Goal: Information Seeking & Learning: Learn about a topic

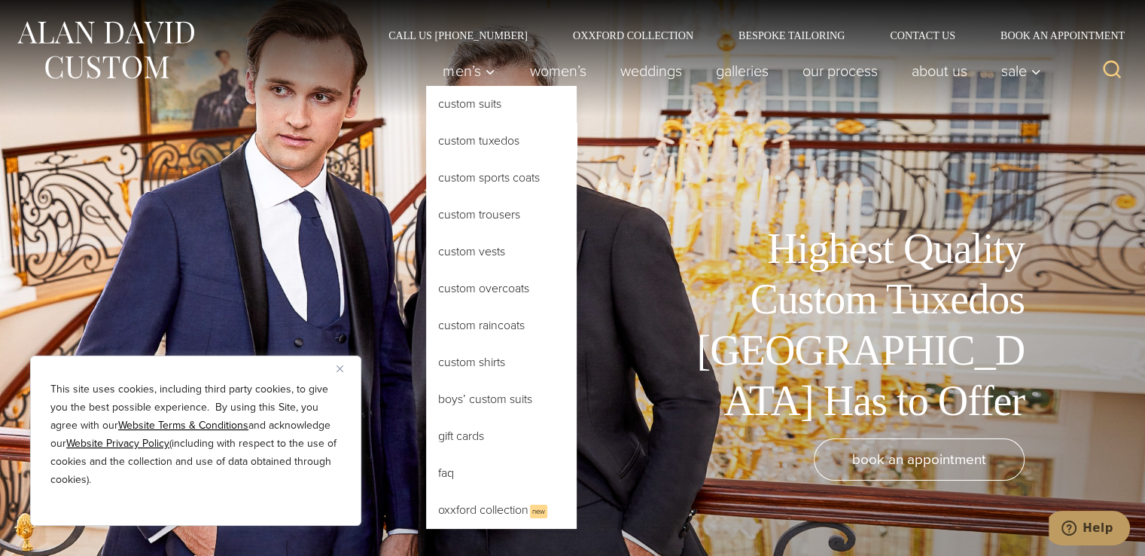
click at [462, 139] on link "Custom Tuxedos" at bounding box center [501, 141] width 151 height 36
click at [471, 139] on link "Custom Tuxedos" at bounding box center [501, 141] width 151 height 36
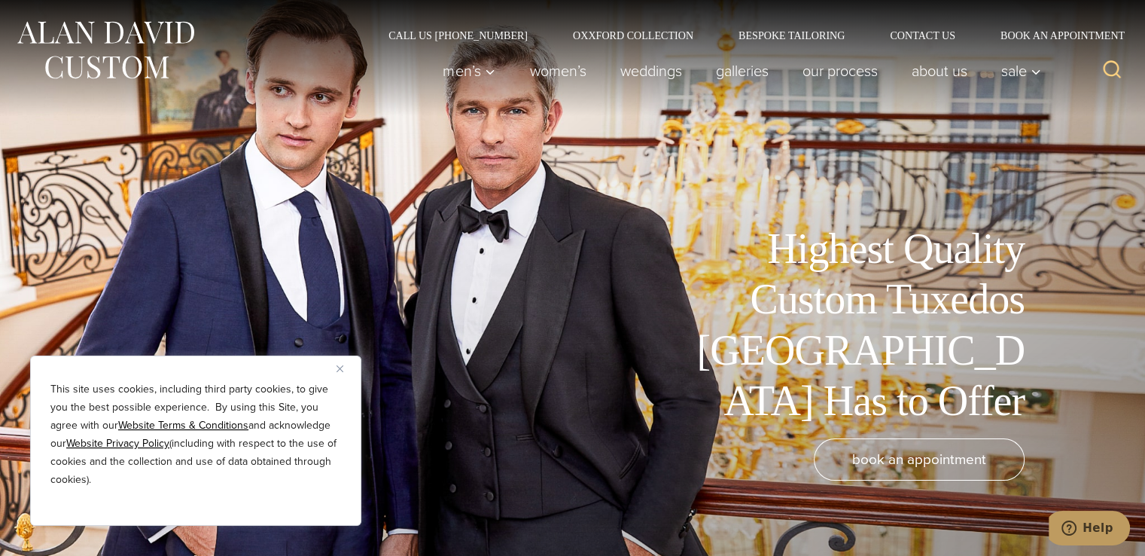
click at [337, 365] on img "Close" at bounding box center [340, 368] width 7 height 7
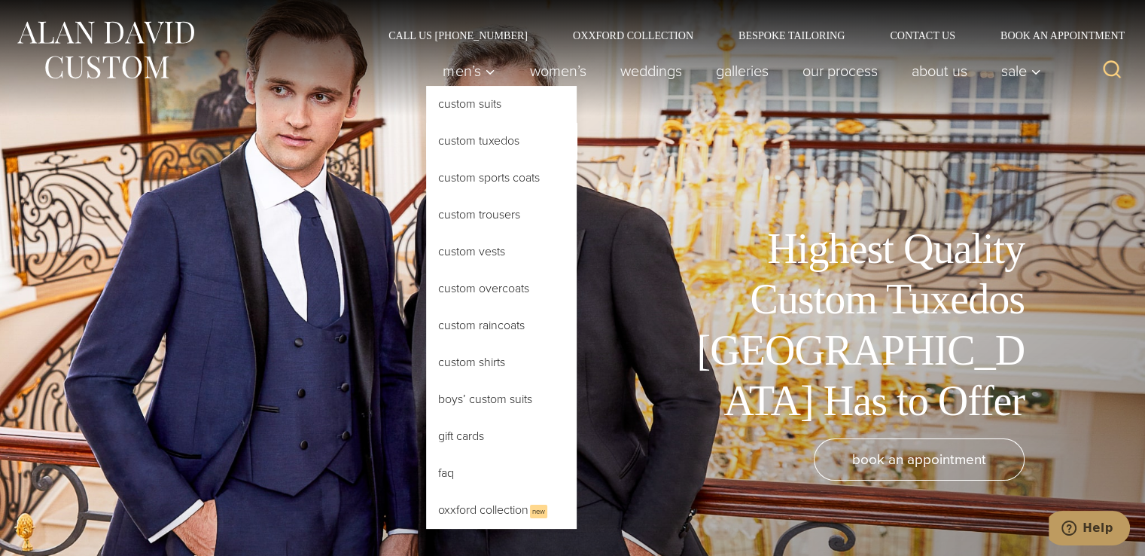
click at [479, 143] on link "Custom Tuxedos" at bounding box center [501, 141] width 151 height 36
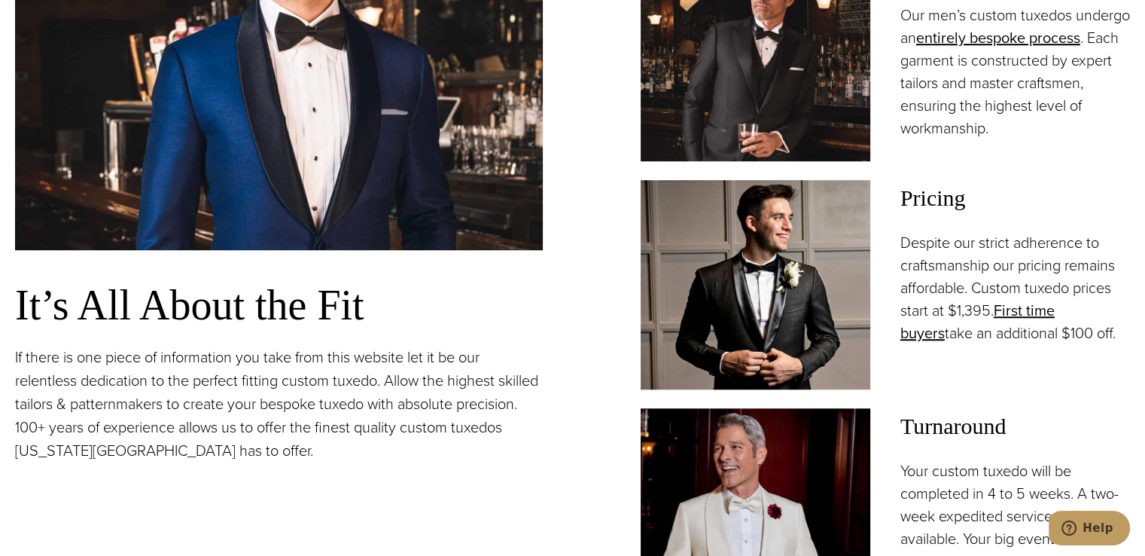
scroll to position [1165, 0]
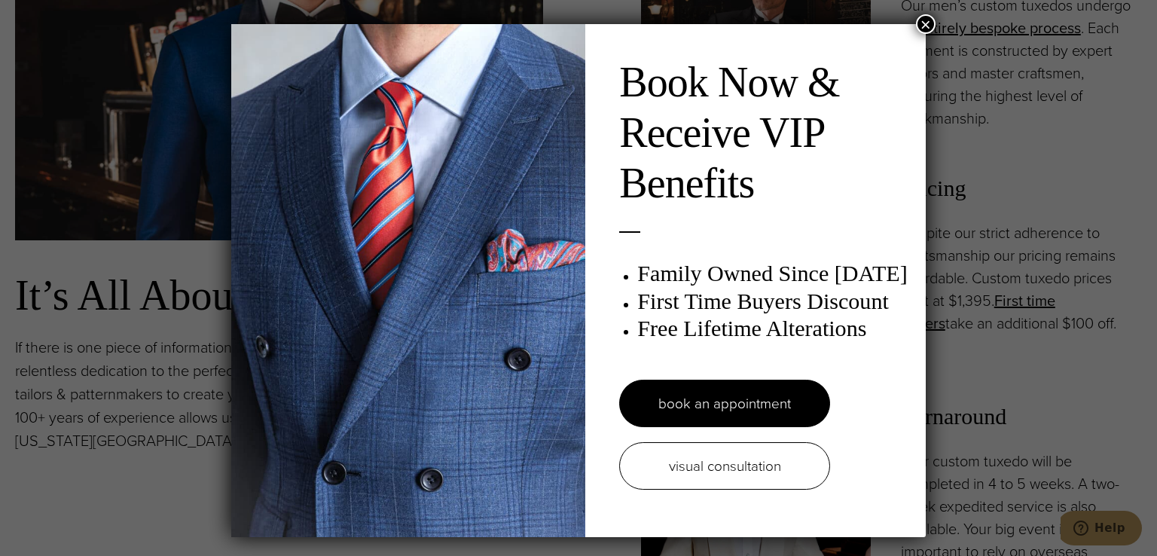
click at [922, 25] on button "×" at bounding box center [926, 24] width 20 height 20
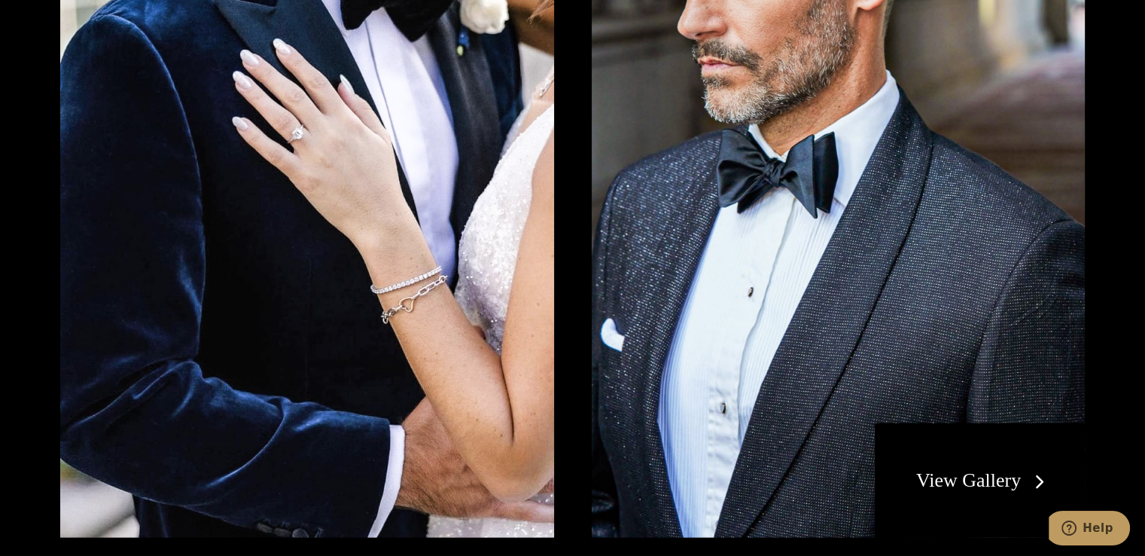
scroll to position [2852, 0]
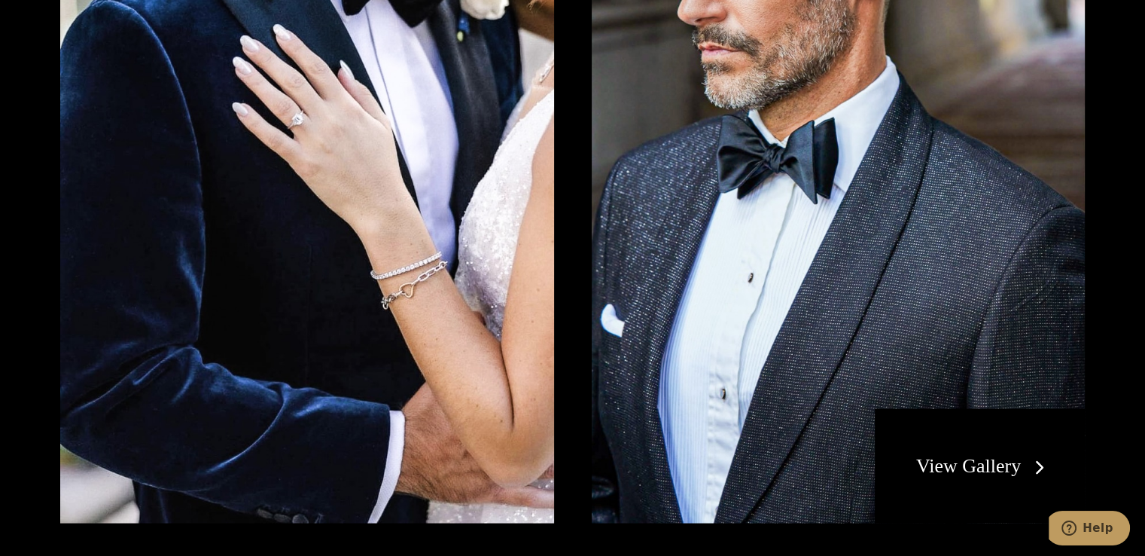
click at [1016, 464] on link "View Gallery" at bounding box center [983, 465] width 135 height 22
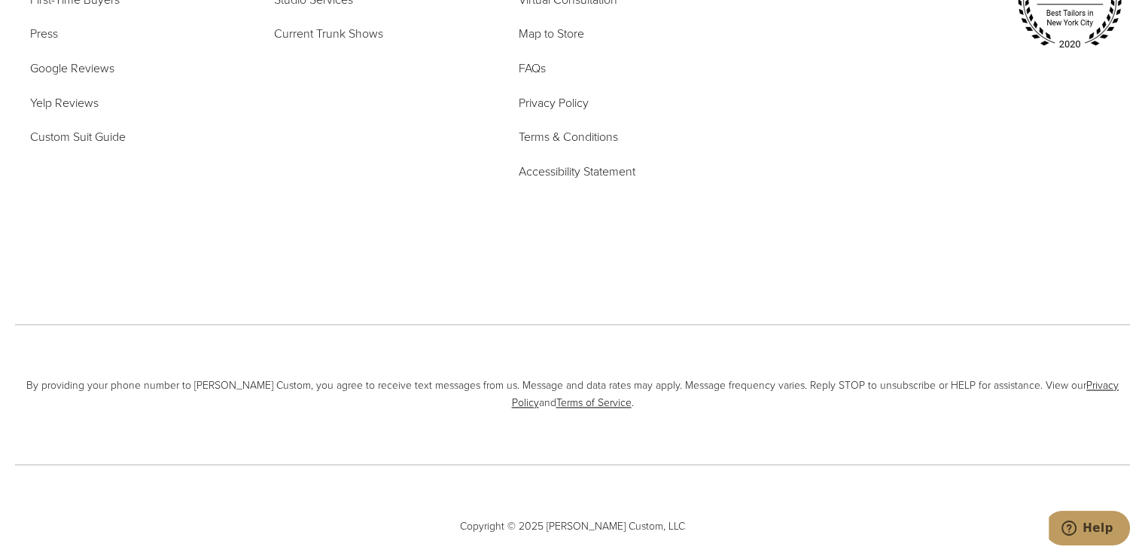
scroll to position [8193, 0]
